Goal: Complete application form

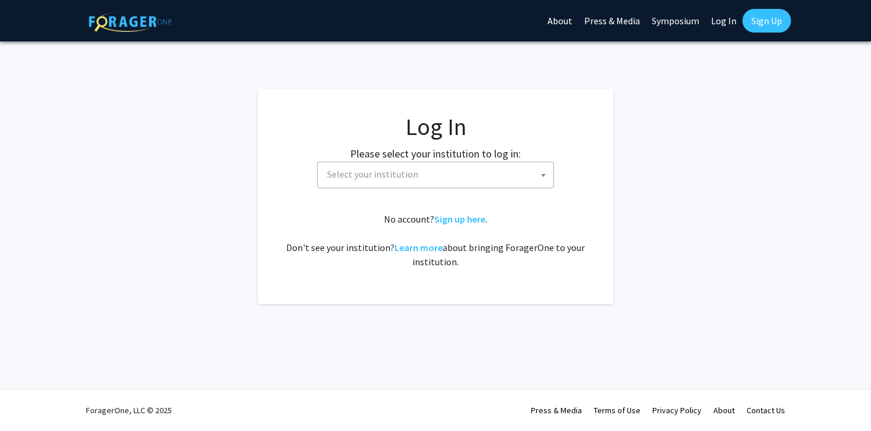
select select
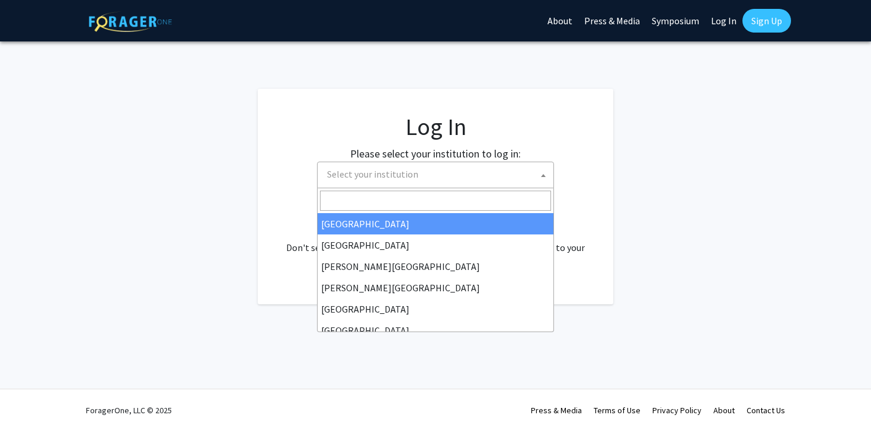
click at [412, 176] on span "Select your institution" at bounding box center [372, 174] width 91 height 12
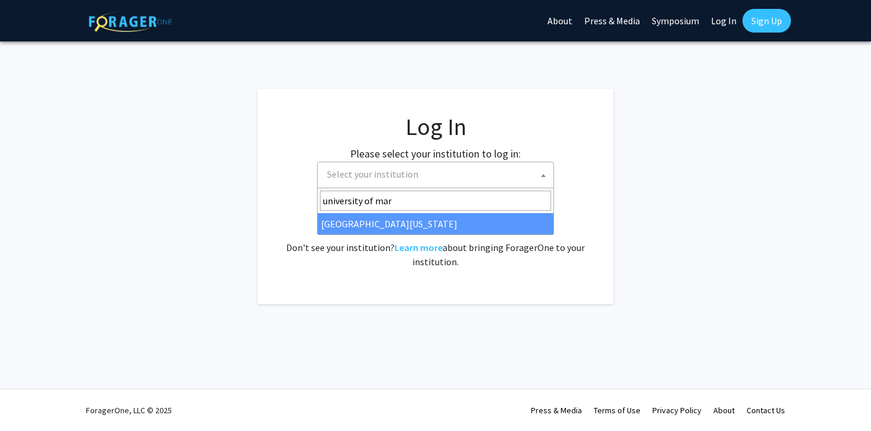
type input "university of mar"
select select "31"
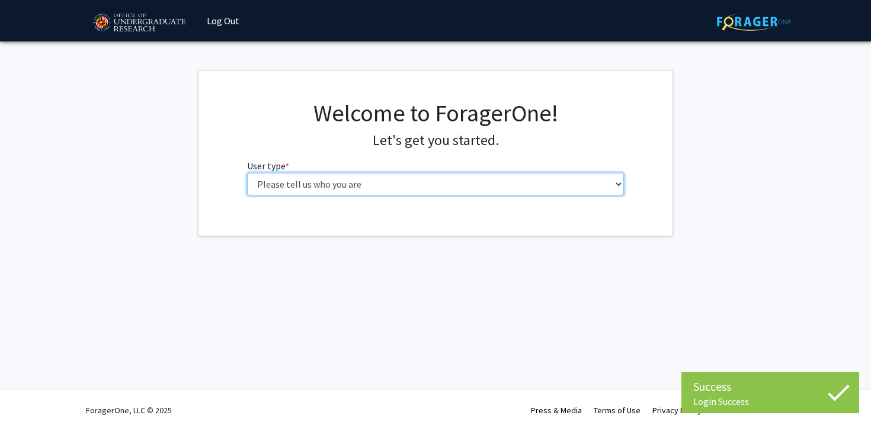
click at [362, 175] on select "Please tell us who you are Undergraduate Student Master's Student Doctoral Cand…" at bounding box center [435, 184] width 377 height 23
select select "1: undergrad"
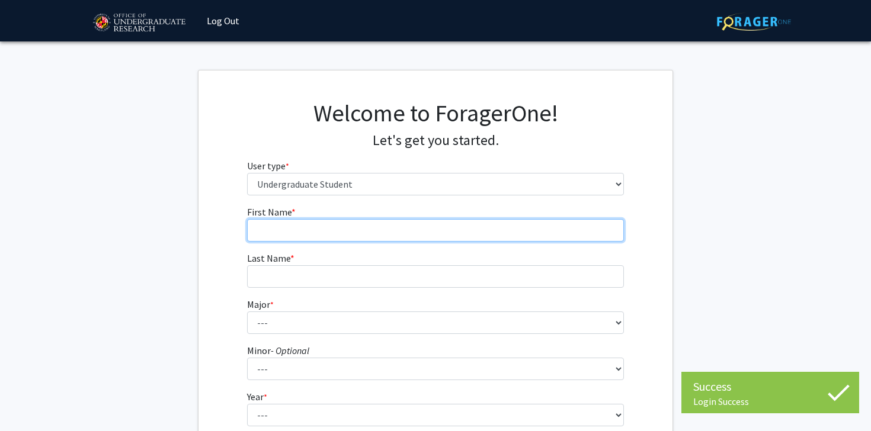
click at [357, 223] on input "First Name * required" at bounding box center [435, 230] width 377 height 23
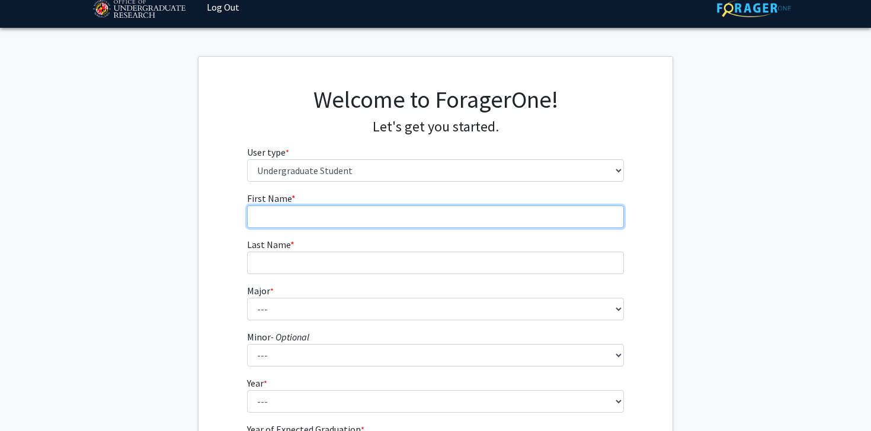
scroll to position [15, 0]
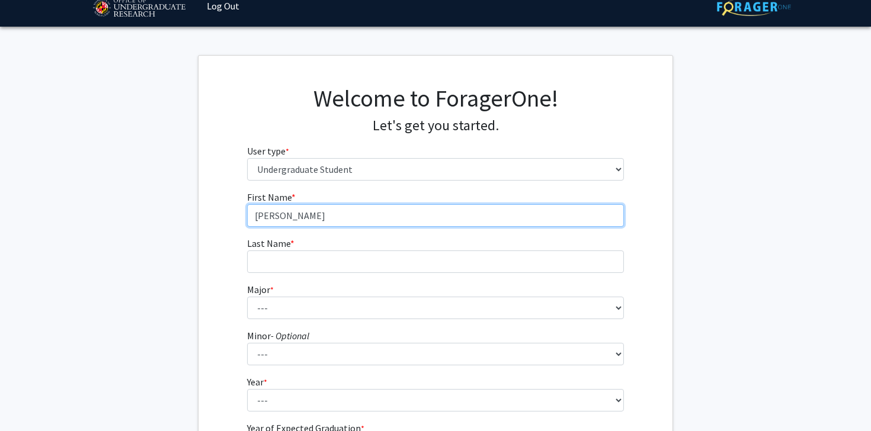
type input "Kirn"
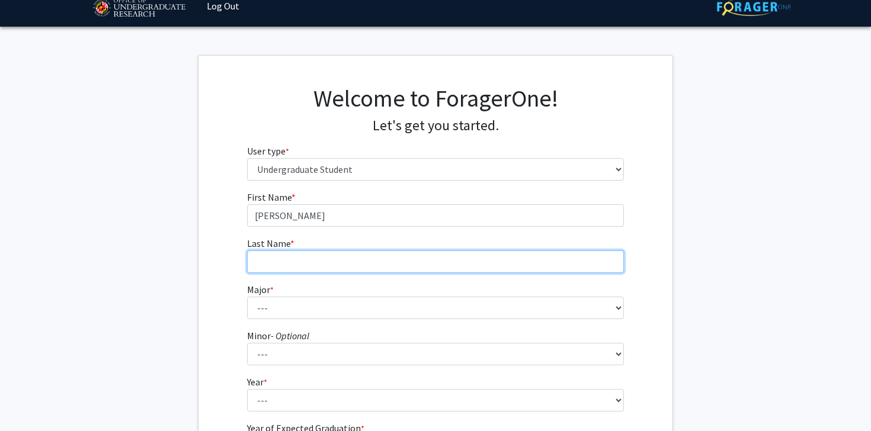
click at [322, 265] on input "Last Name * required" at bounding box center [435, 262] width 377 height 23
type input "Khan"
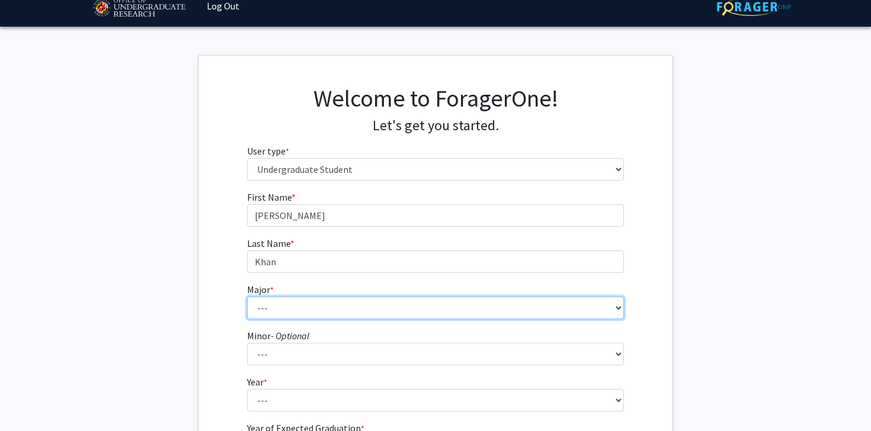
click at [312, 309] on select "--- Accounting Aerospace Engineering African American and Africana Studies Agri…" at bounding box center [435, 308] width 377 height 23
select select "17: 2318"
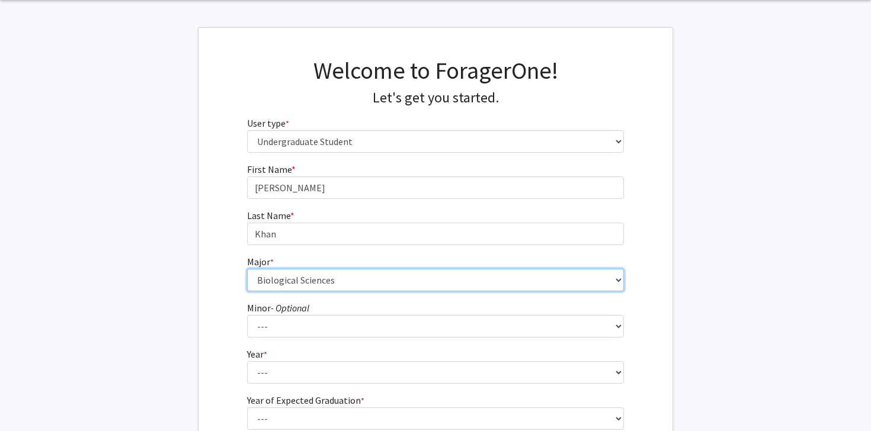
scroll to position [59, 0]
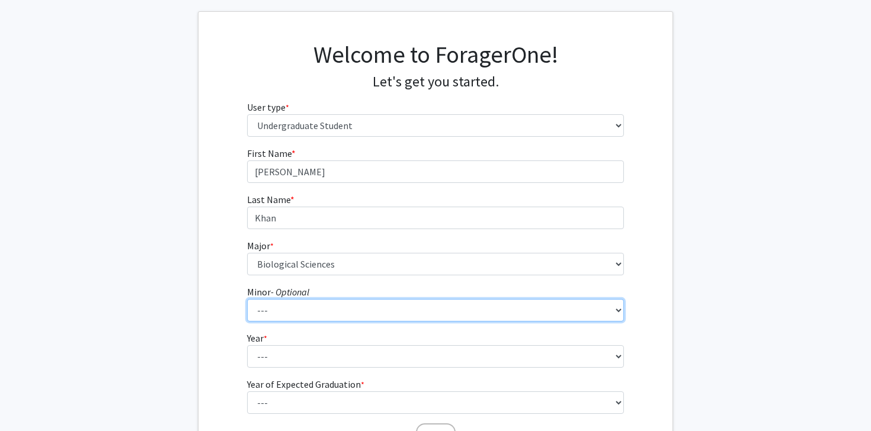
click at [310, 308] on select "--- Actuarial Mathematics Advanced Cybersecurity Experience for Students Africa…" at bounding box center [435, 310] width 377 height 23
click at [284, 311] on select "--- Actuarial Mathematics Advanced Cybersecurity Experience for Students Africa…" at bounding box center [435, 310] width 377 height 23
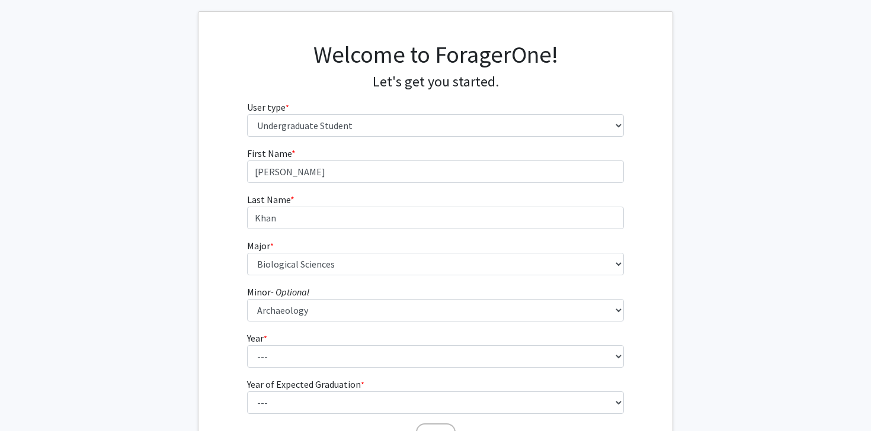
click at [290, 322] on form "First Name * required Kirn Last Name * required Khan Major * required --- Accou…" at bounding box center [435, 290] width 377 height 289
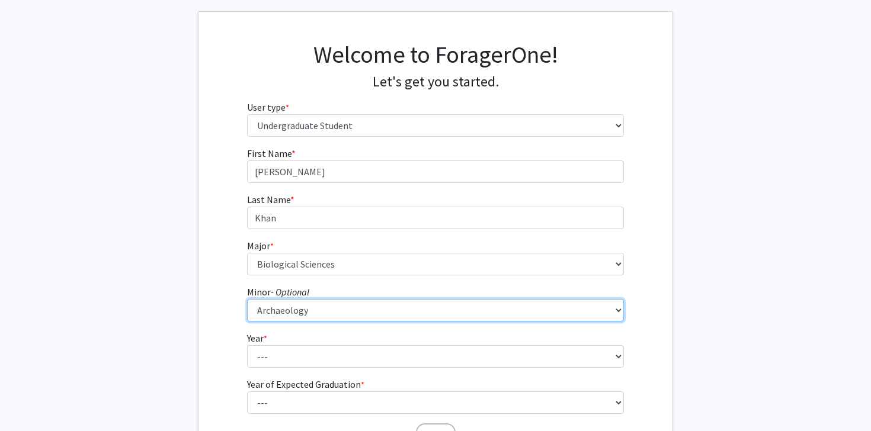
click at [290, 311] on select "--- Actuarial Mathematics Advanced Cybersecurity Experience for Students Africa…" at bounding box center [435, 310] width 377 height 23
select select "68: 1871"
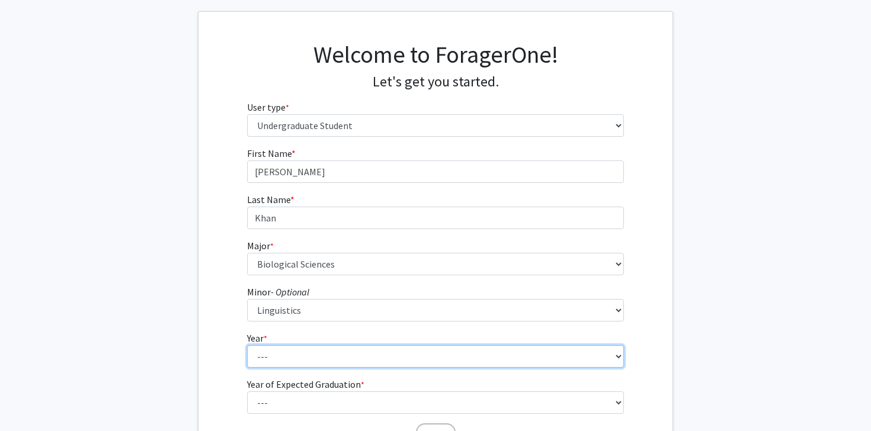
click at [287, 359] on select "--- First-year Sophomore Junior Senior Postbaccalaureate Certificate" at bounding box center [435, 356] width 377 height 23
select select "1: first-year"
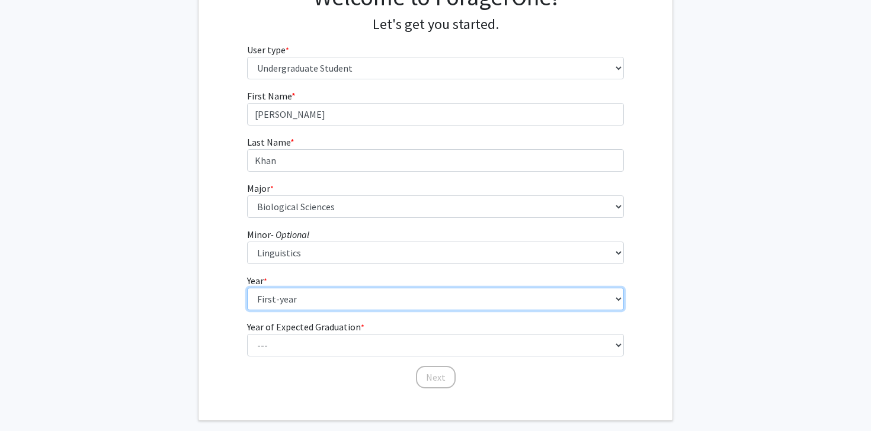
scroll to position [117, 0]
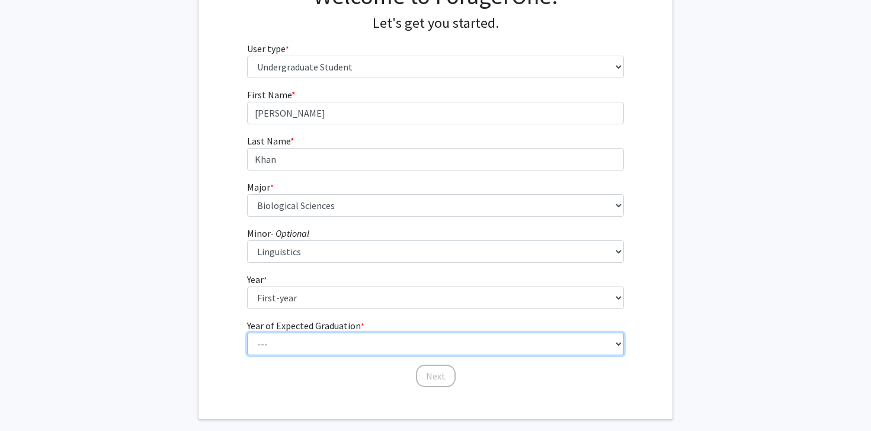
click at [288, 343] on select "--- 2025 2026 2027 2028 2029 2030 2031 2032 2033 2034" at bounding box center [435, 344] width 377 height 23
select select "5: 2029"
click at [322, 351] on select "--- 2025 2026 2027 2028 2029 2030 2031 2032 2033 2034" at bounding box center [435, 344] width 377 height 23
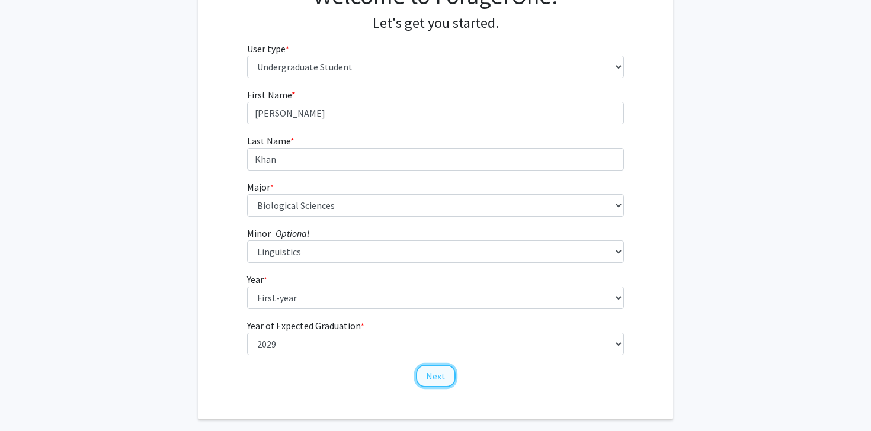
click at [450, 381] on button "Next" at bounding box center [436, 376] width 40 height 23
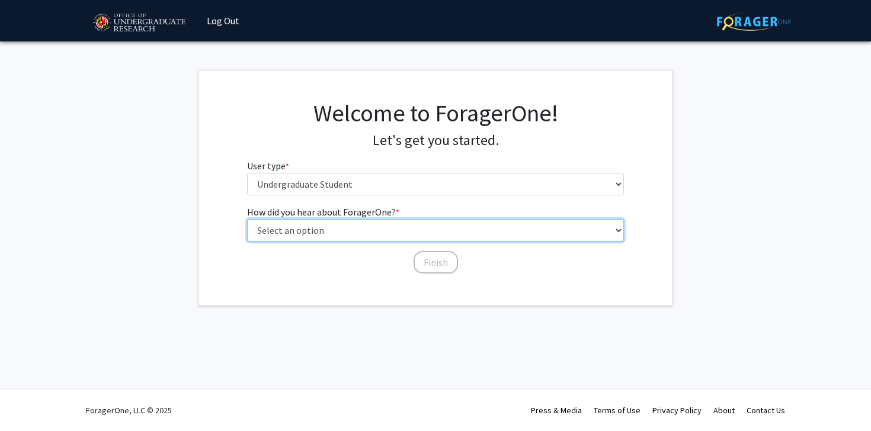
click at [363, 229] on select "Select an option Peer/student recommendation Faculty/staff recommendation Unive…" at bounding box center [435, 230] width 377 height 23
select select "1: peer_recommendation"
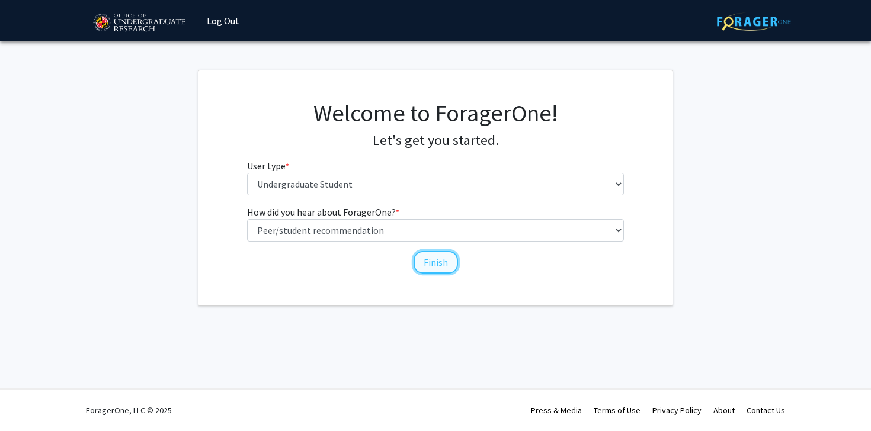
click at [422, 265] on button "Finish" at bounding box center [435, 262] width 44 height 23
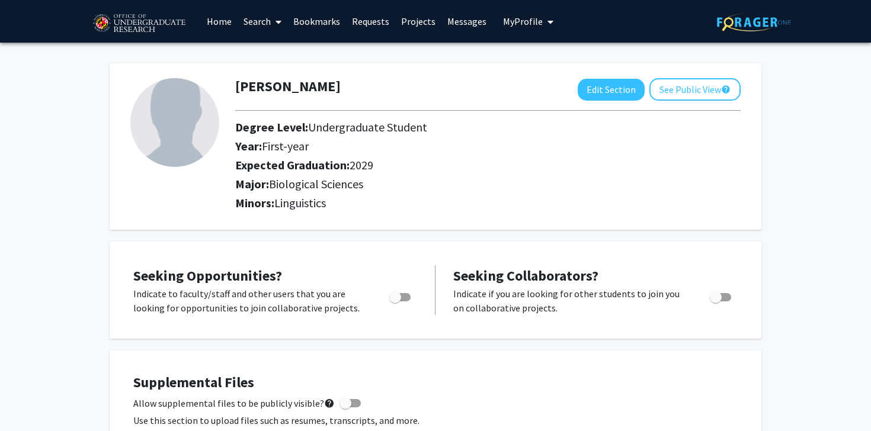
click at [734, 32] on link at bounding box center [754, 21] width 74 height 41
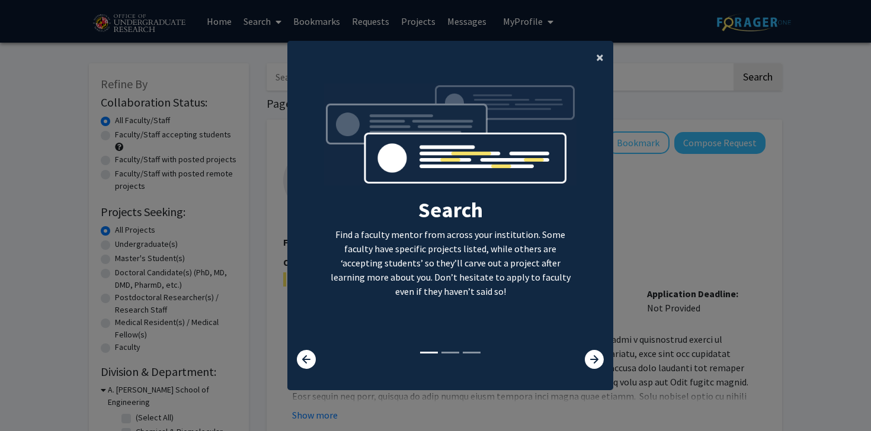
click at [599, 60] on span "×" at bounding box center [600, 57] width 8 height 18
